Goal: Task Accomplishment & Management: Manage account settings

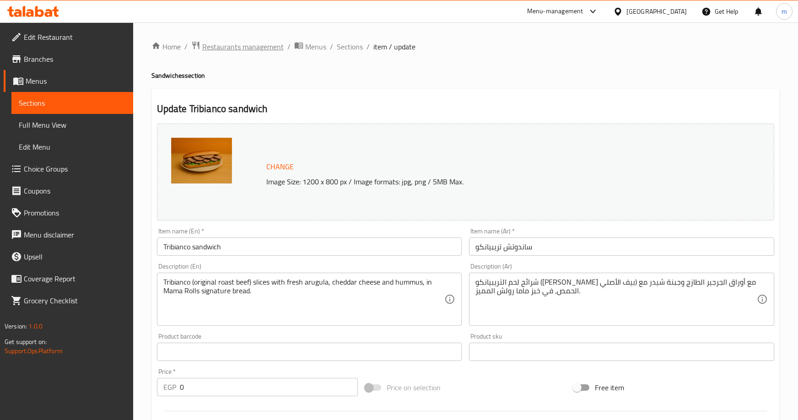
click at [247, 46] on span "Restaurants management" at bounding box center [242, 46] width 81 height 11
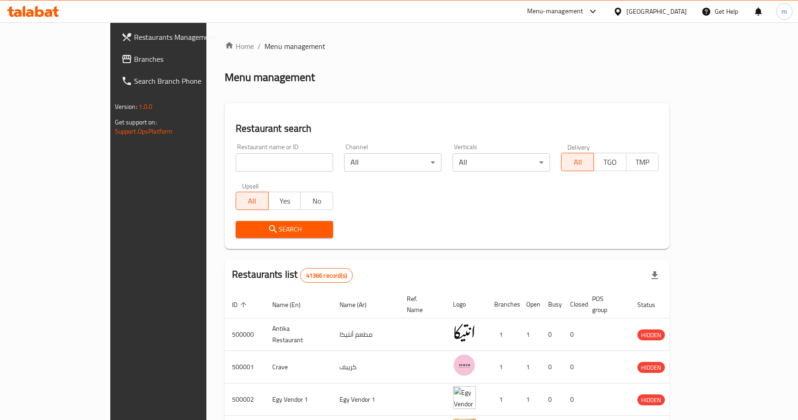
click at [134, 62] on span "Branches" at bounding box center [185, 59] width 102 height 11
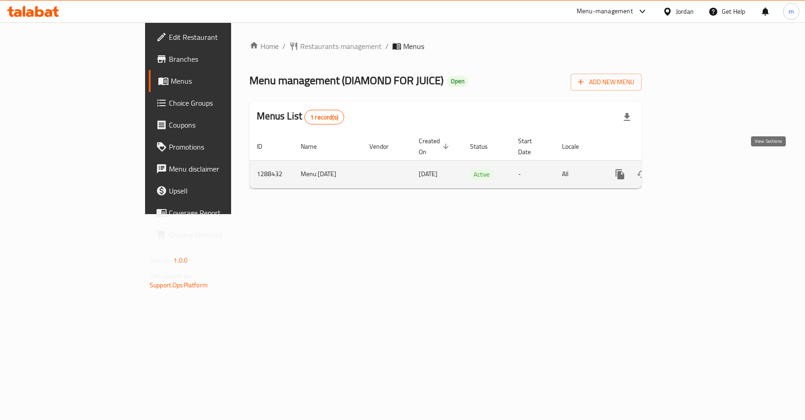
click at [691, 169] on icon "enhanced table" at bounding box center [685, 174] width 11 height 11
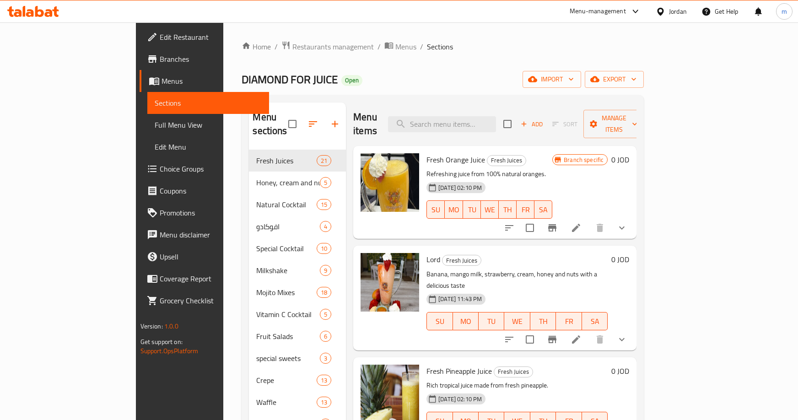
click at [160, 174] on span "Choice Groups" at bounding box center [211, 168] width 102 height 11
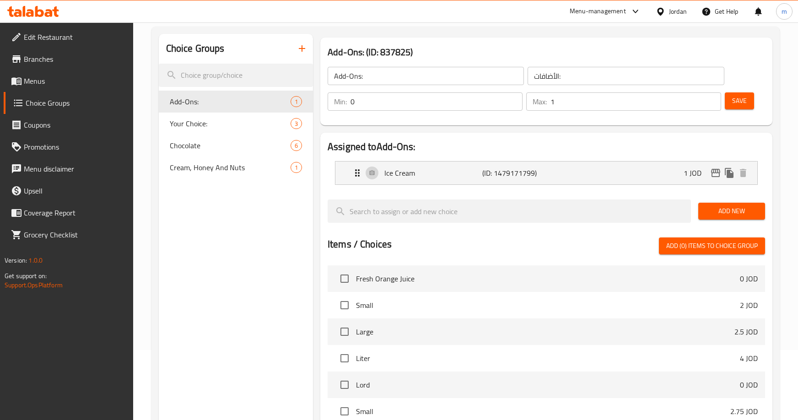
scroll to position [36, 0]
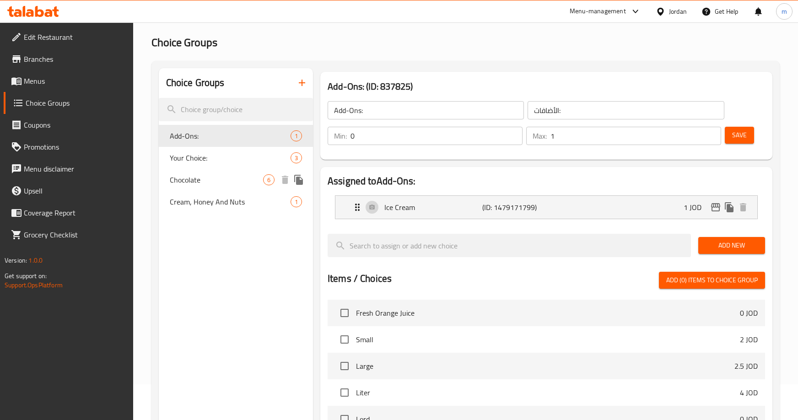
click at [227, 173] on div "Chocolate 6" at bounding box center [236, 180] width 154 height 22
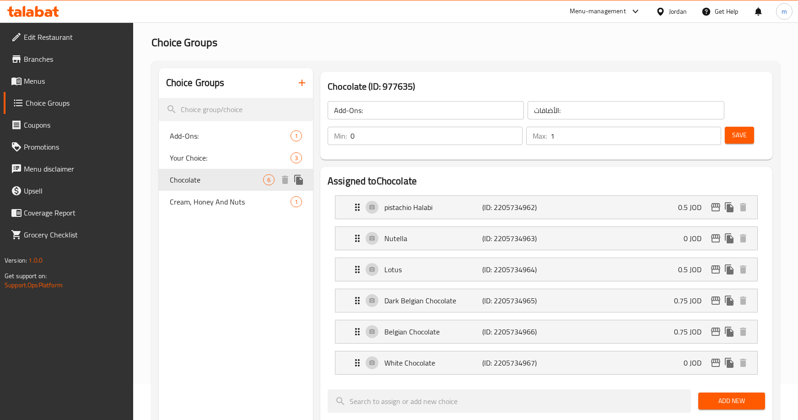
type input "Chocolate"
type input "شوكلت"
type input "1"
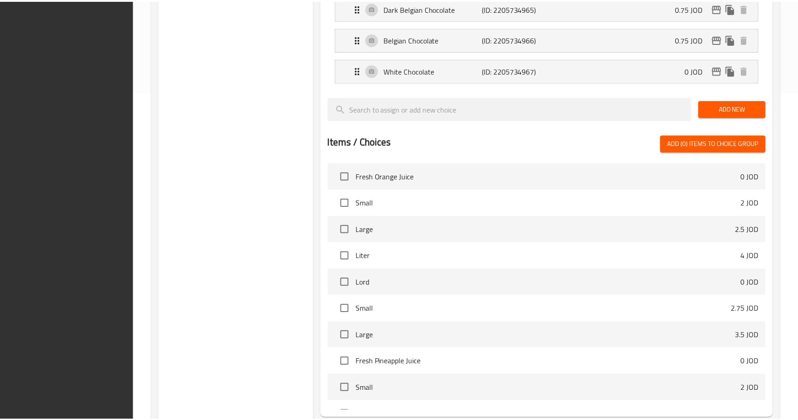
scroll to position [420, 0]
